Goal: Navigation & Orientation: Find specific page/section

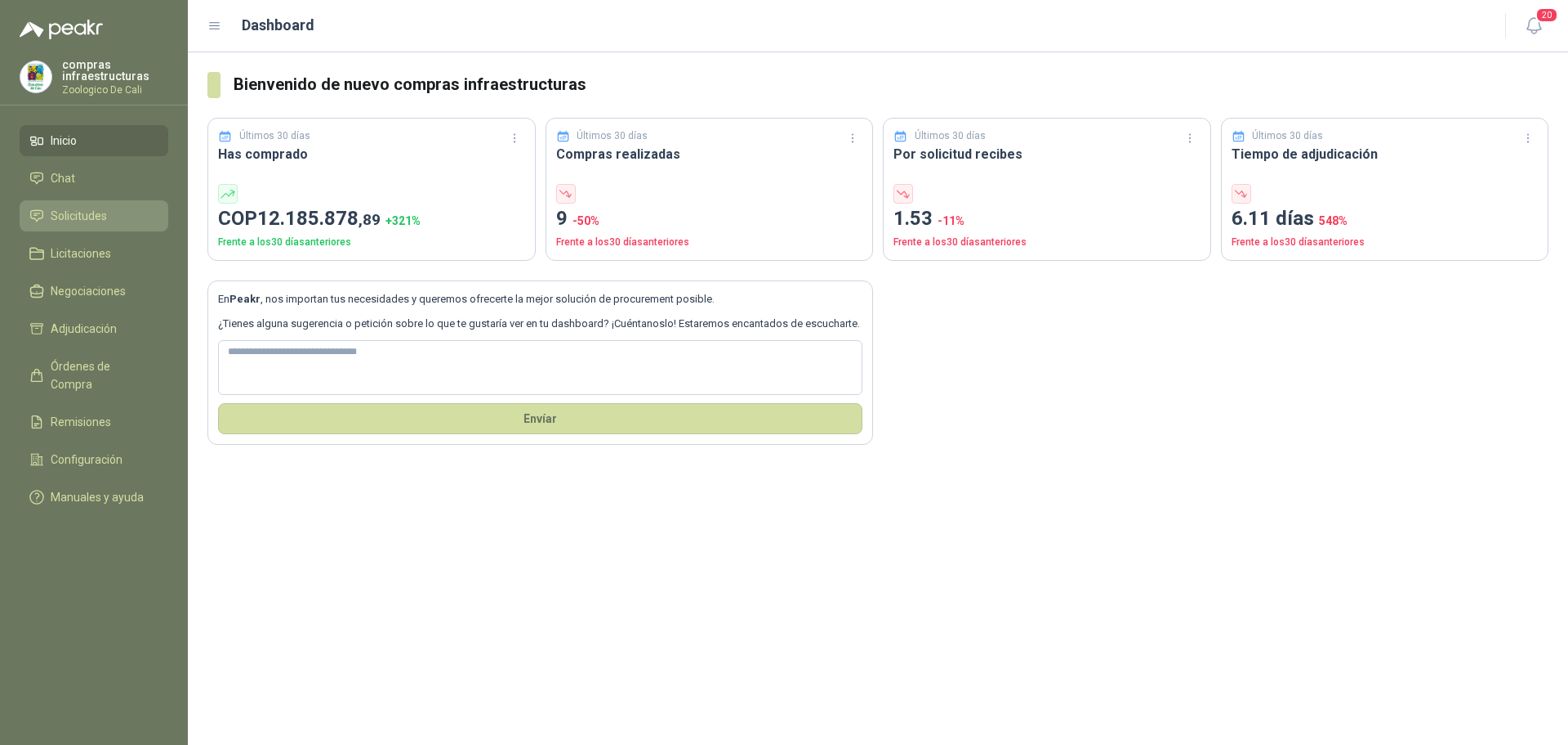
click at [89, 204] on link "Solicitudes" at bounding box center [94, 215] width 149 height 31
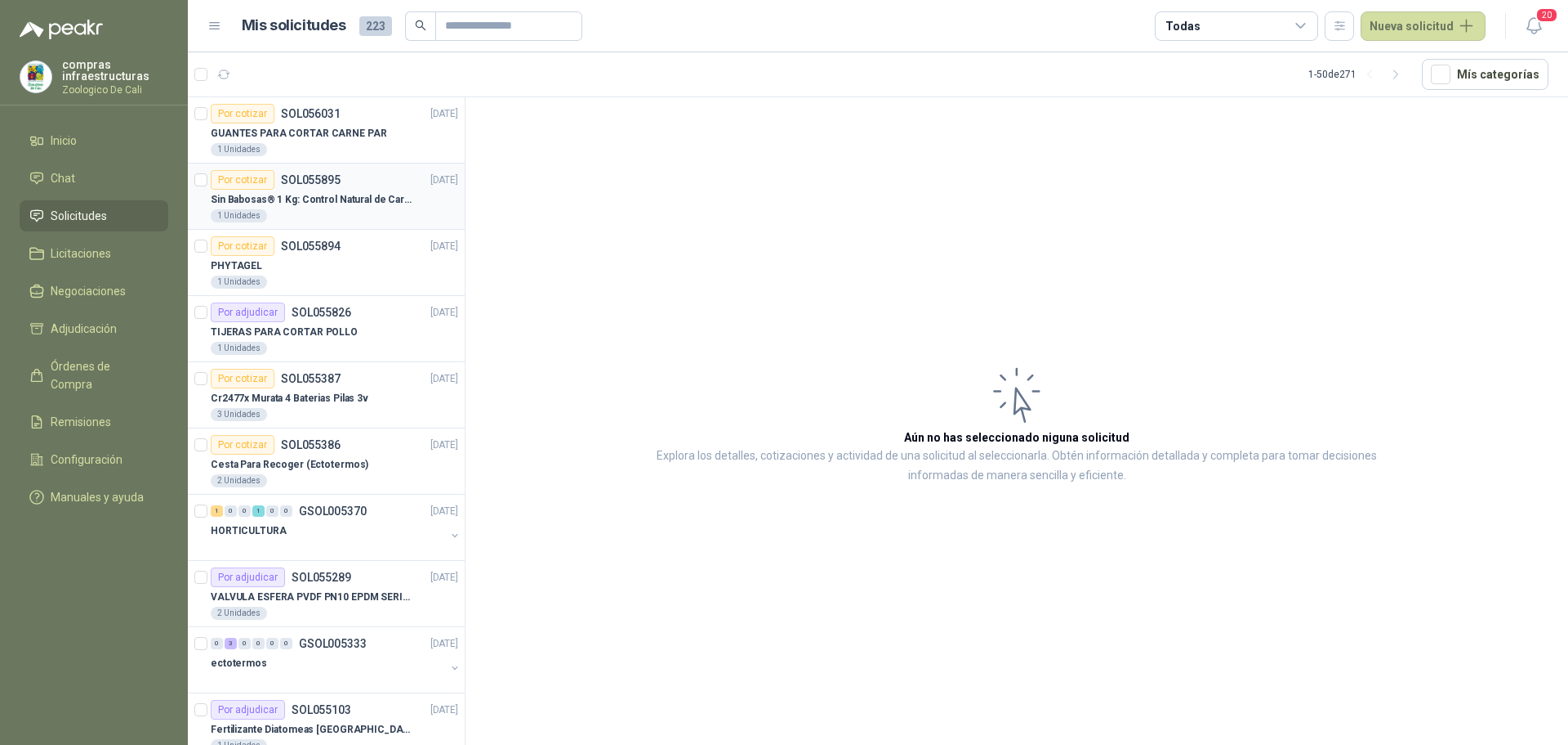
click at [353, 204] on p "Sin Babosas® 1 Kg: Control Natural de Caracoles y Babosas" at bounding box center [313, 200] width 204 height 16
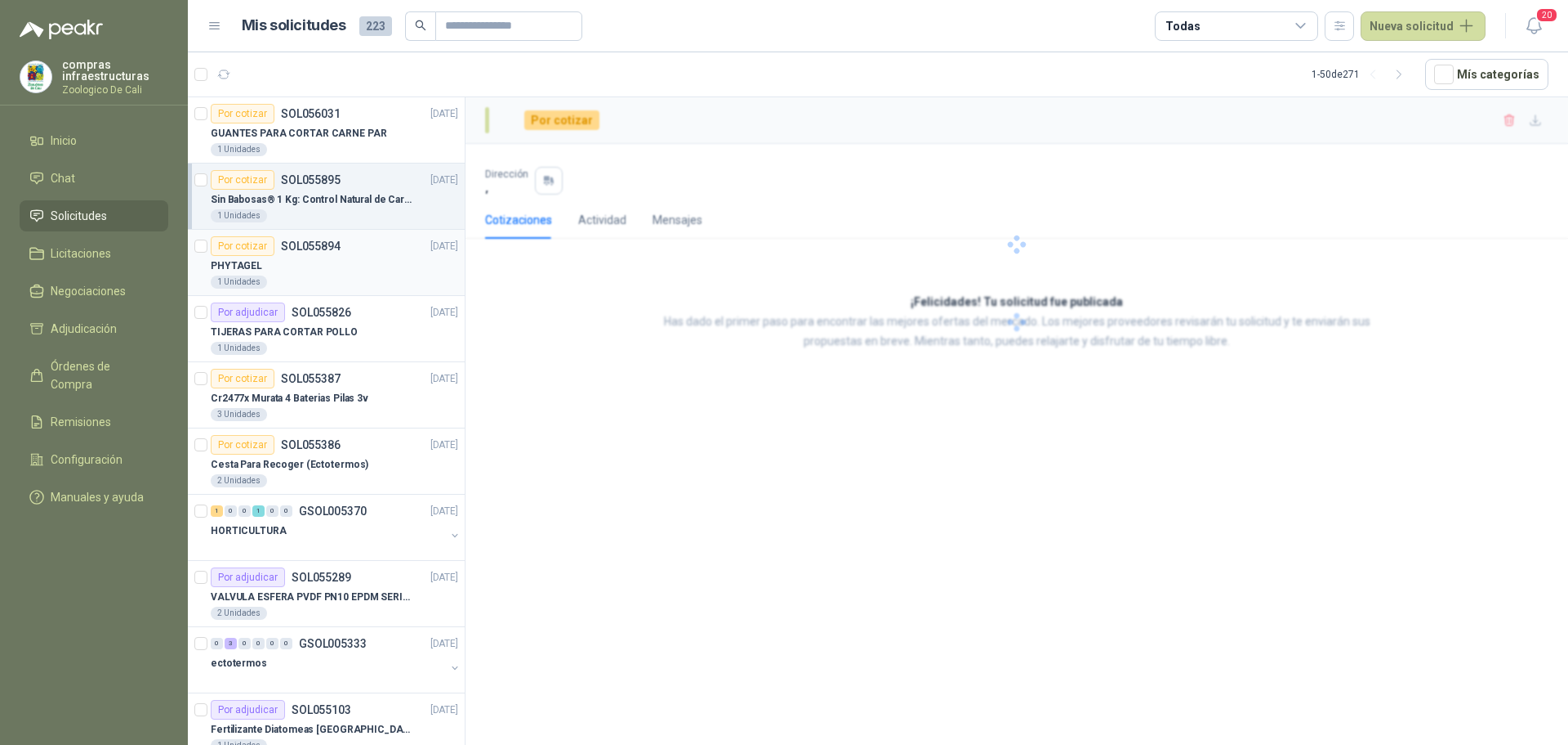
click at [351, 270] on div "PHYTAGEL" at bounding box center [335, 266] width 248 height 20
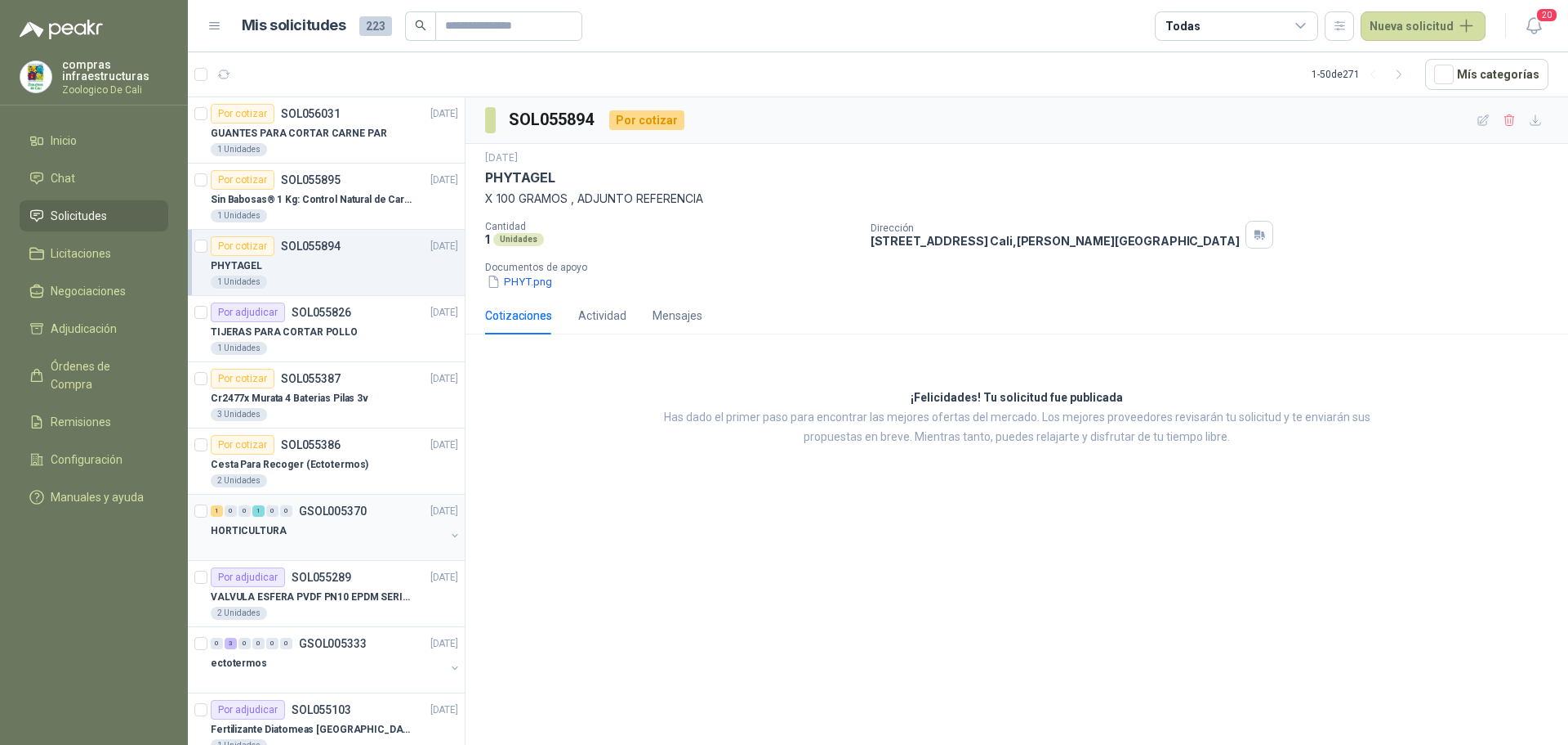
click at [276, 521] on div "HORTICULTURA" at bounding box center [328, 531] width 235 height 20
